Goal: Find specific page/section: Find specific page/section

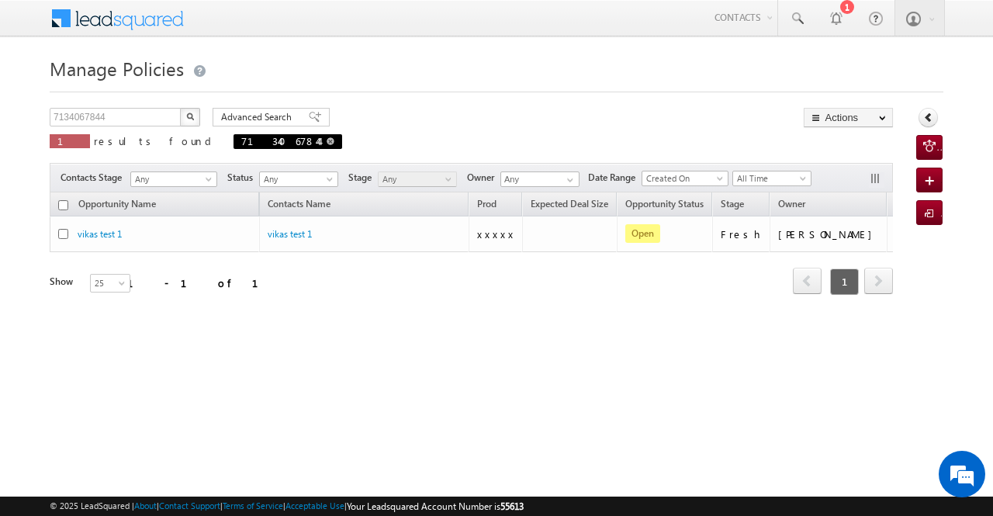
click at [327, 136] on link at bounding box center [331, 140] width 8 height 13
type input "Search Policies"
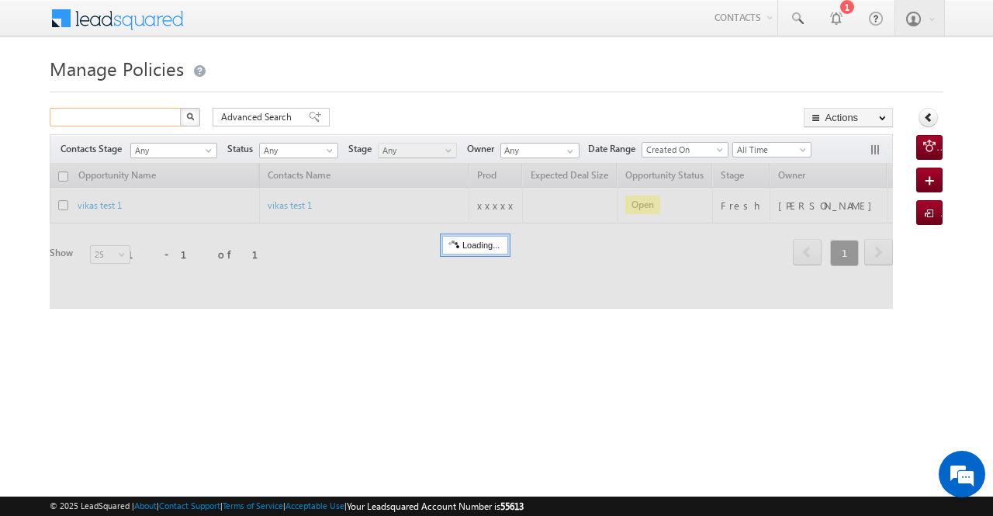
click at [170, 119] on input "text" at bounding box center [116, 117] width 133 height 19
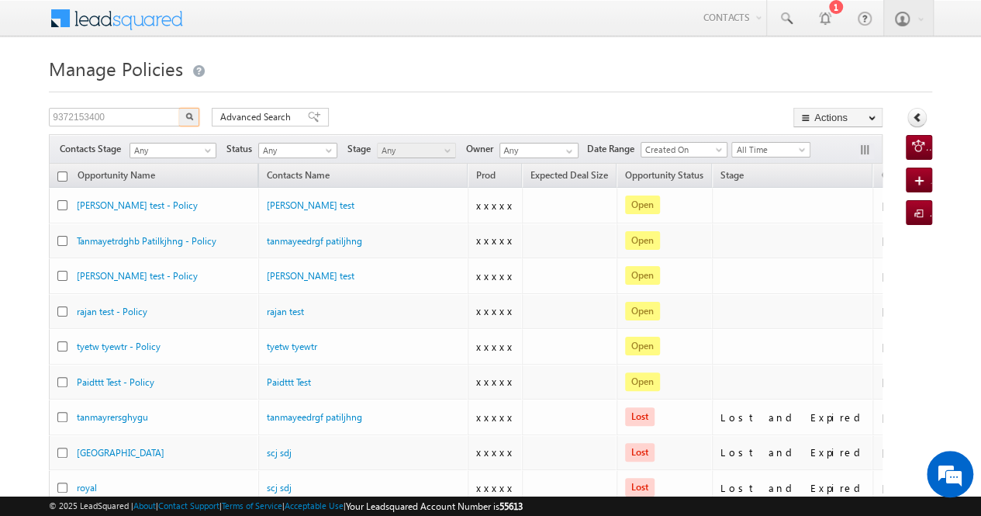
click at [188, 117] on img "button" at bounding box center [189, 116] width 8 height 8
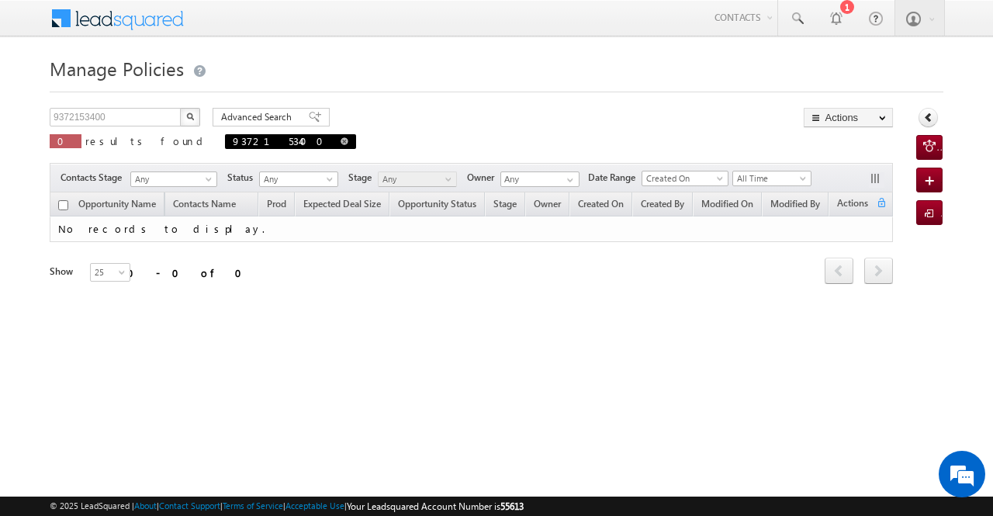
click at [340, 140] on span at bounding box center [344, 141] width 8 height 8
type input "Search Policies"
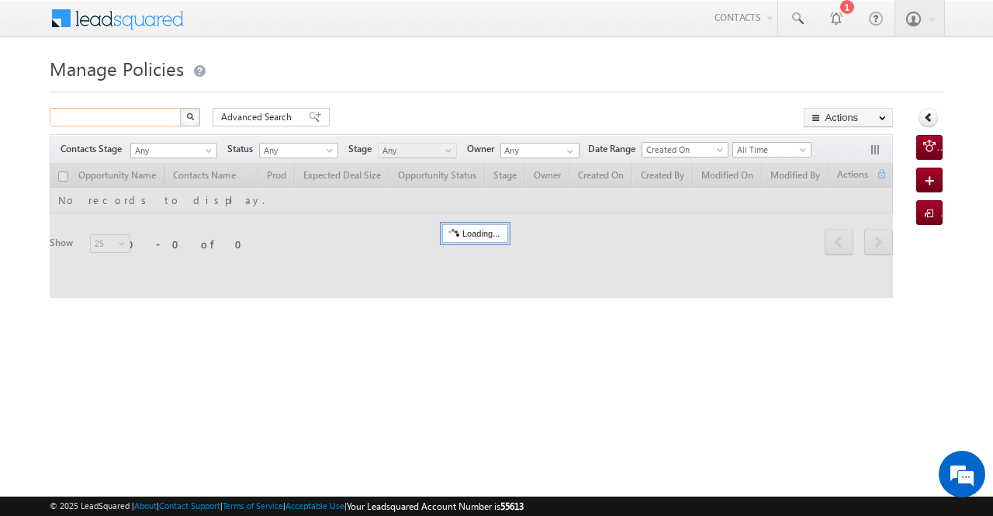
click at [155, 119] on input "text" at bounding box center [116, 117] width 133 height 19
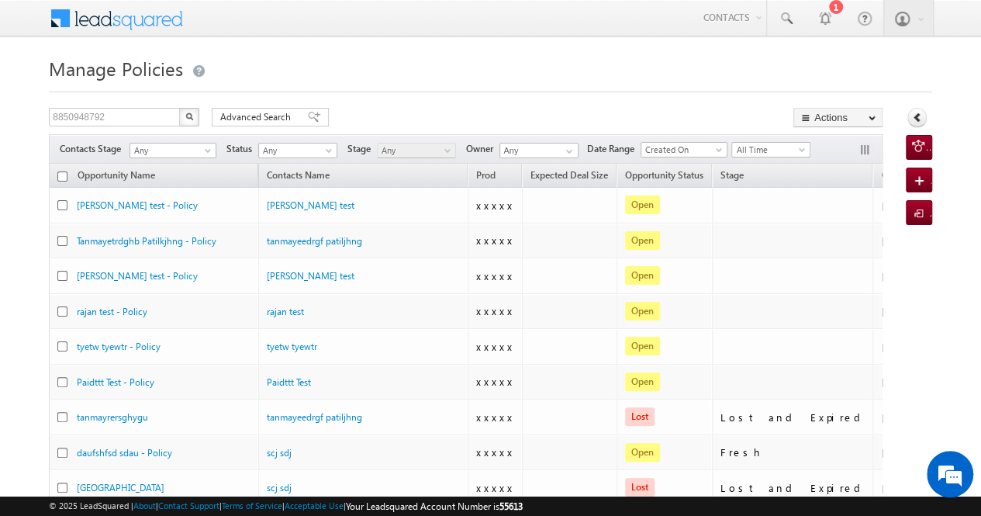
click at [186, 116] on img "button" at bounding box center [189, 116] width 8 height 8
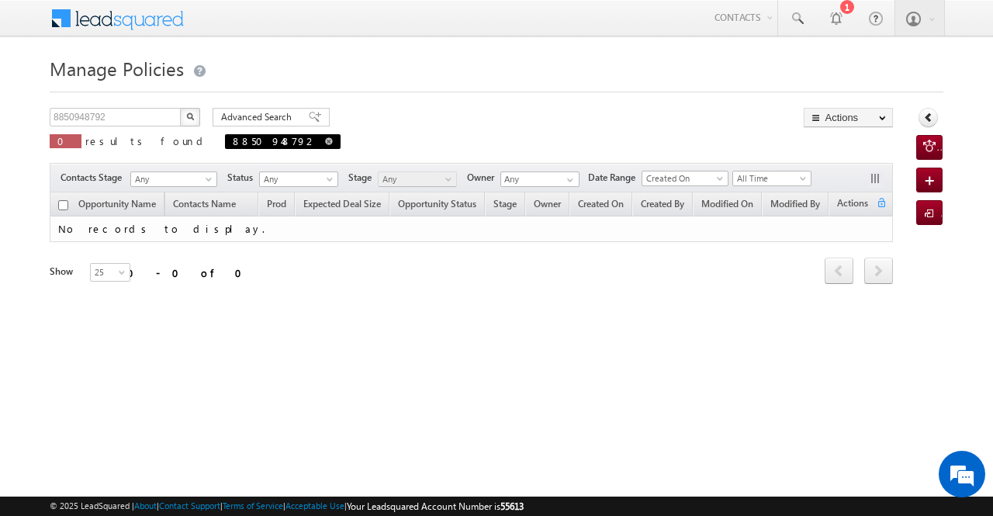
click at [325, 140] on span at bounding box center [329, 141] width 8 height 8
type input "Search Policies"
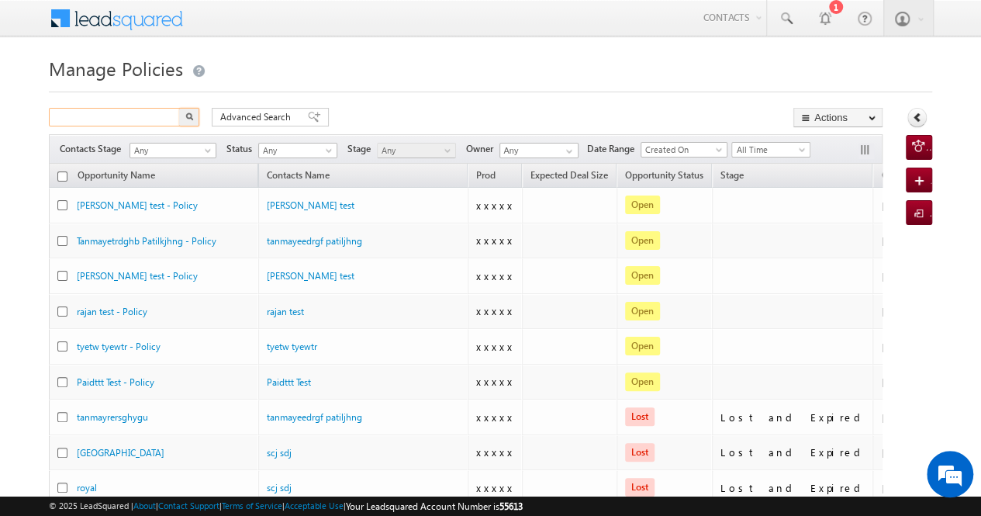
click at [132, 116] on input "text" at bounding box center [115, 117] width 133 height 19
paste input "9876434556"
click at [185, 121] on button "button" at bounding box center [189, 117] width 20 height 19
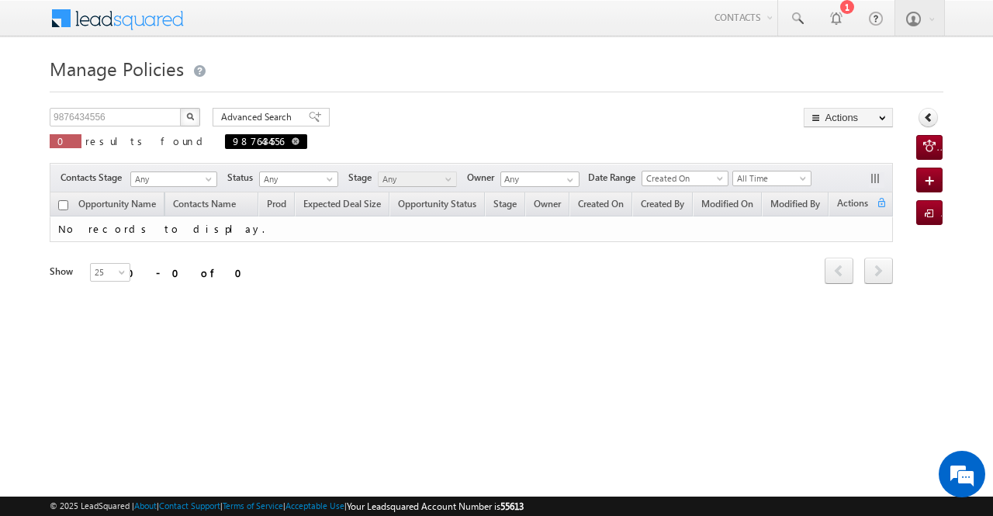
click at [292, 139] on span at bounding box center [296, 141] width 8 height 8
type input "Search Policies"
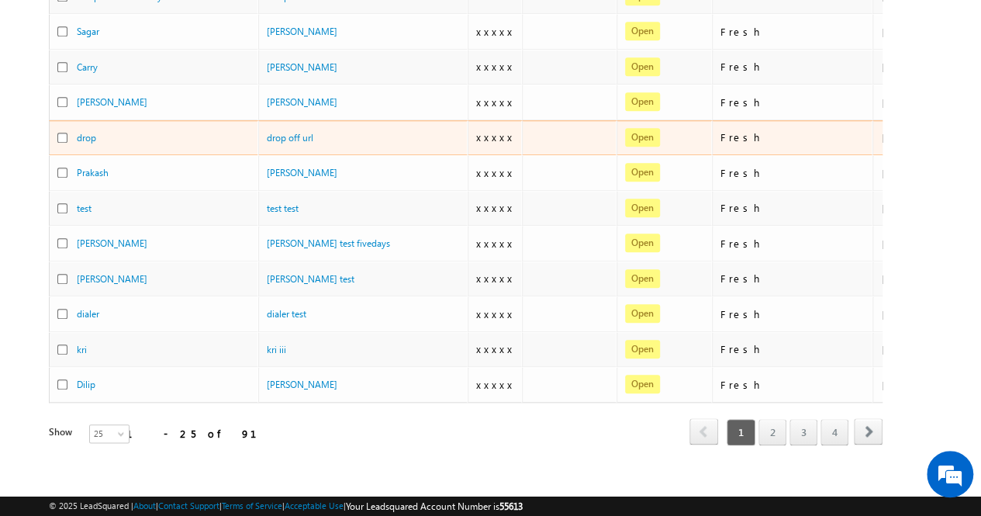
scroll to position [670, 0]
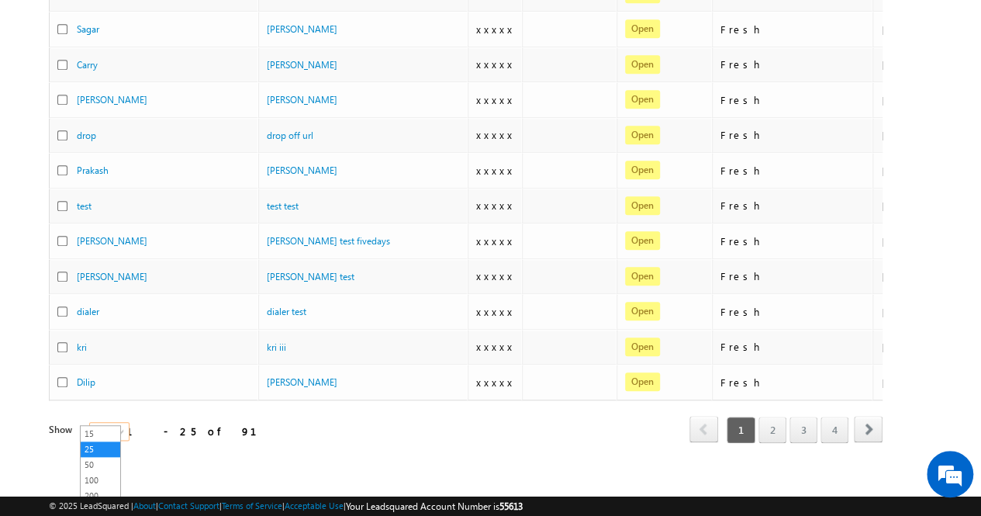
click at [116, 428] on span at bounding box center [122, 434] width 12 height 12
click at [101, 466] on link "50" at bounding box center [101, 465] width 40 height 14
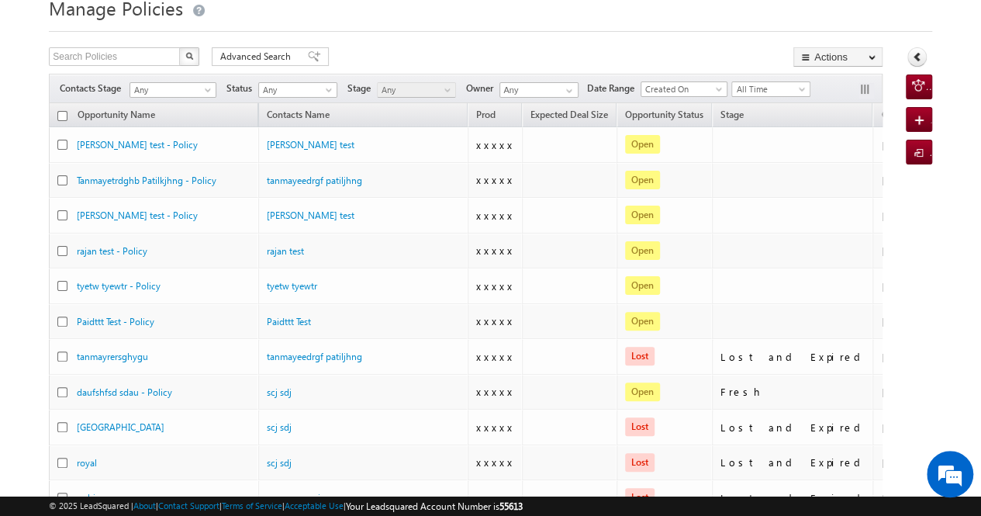
scroll to position [58, 0]
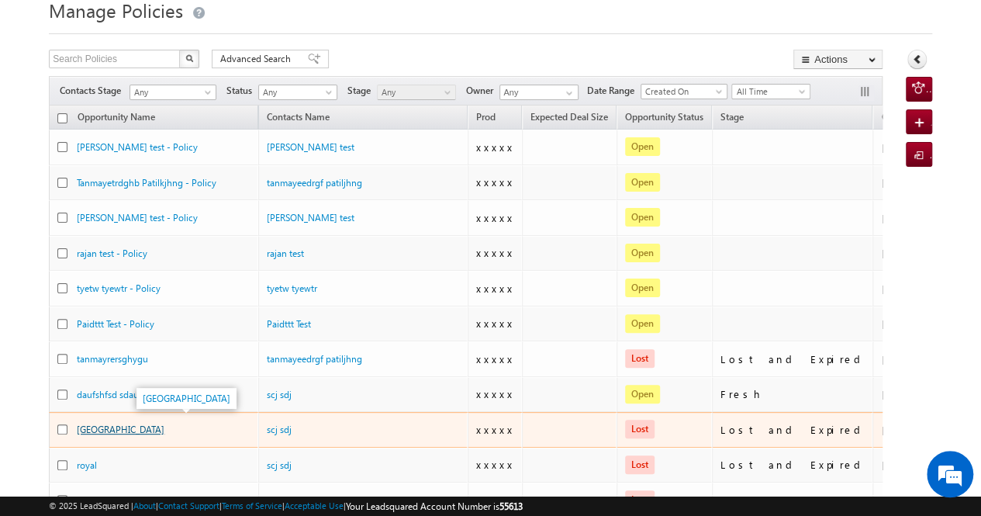
click at [95, 424] on link "Delhi" at bounding box center [121, 429] width 88 height 12
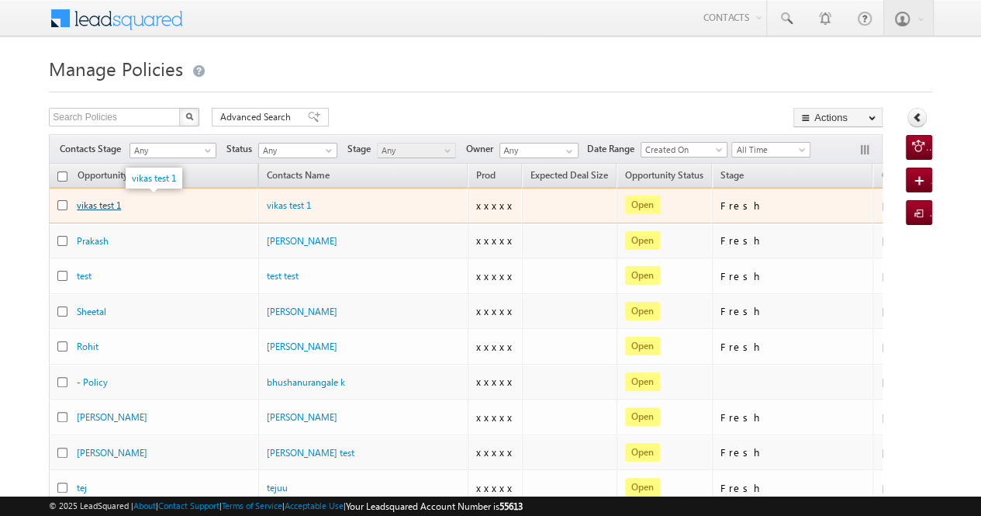
click at [91, 202] on link "vikas test 1" at bounding box center [99, 205] width 44 height 12
